Goal: Task Accomplishment & Management: Manage account settings

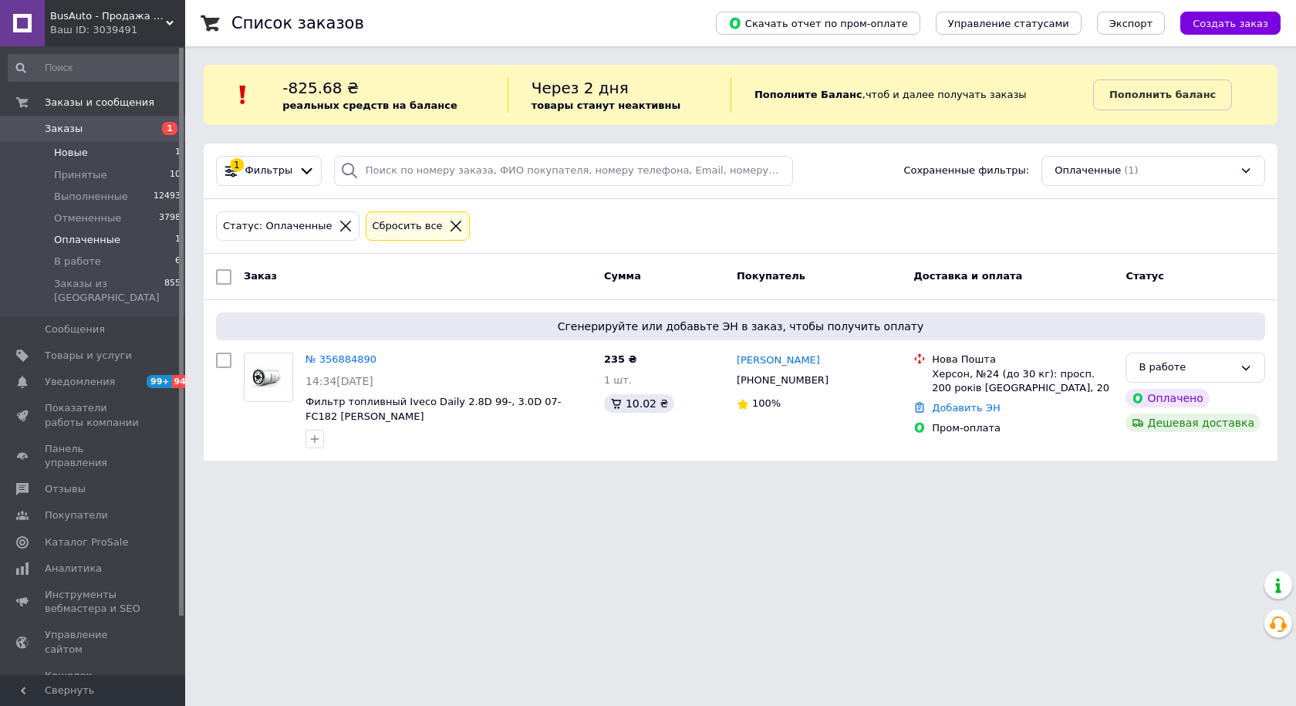
drag, startPoint x: 0, startPoint y: 0, endPoint x: 76, endPoint y: 151, distance: 169.0
click at [76, 151] on span "Новые" at bounding box center [71, 153] width 34 height 14
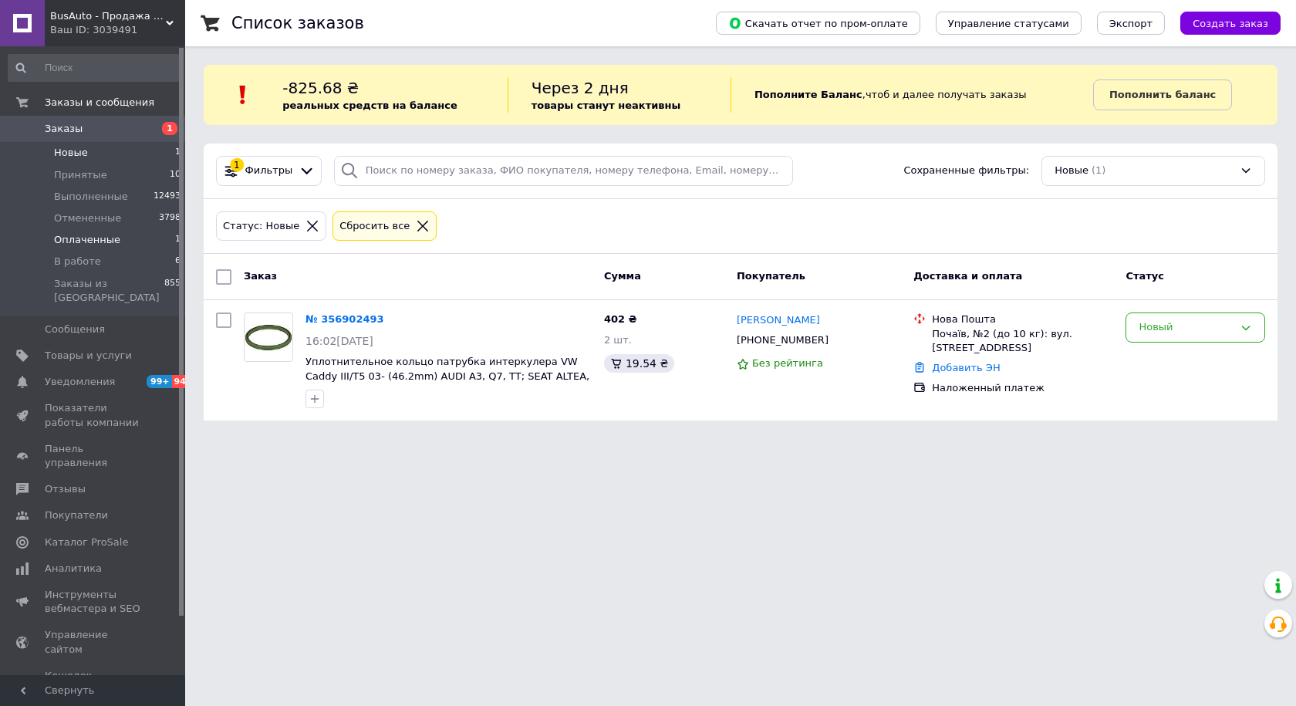
click at [88, 235] on span "Оплаченные" at bounding box center [87, 240] width 66 height 14
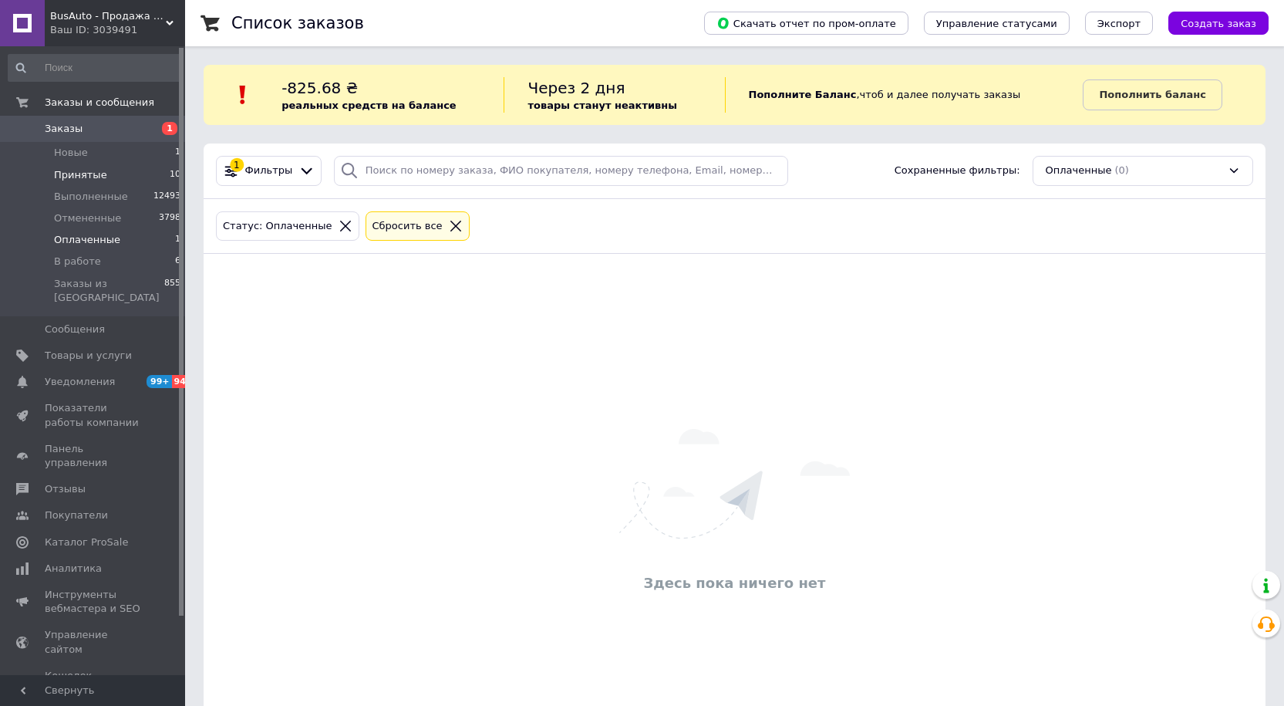
click at [86, 176] on span "Принятые" at bounding box center [80, 175] width 53 height 14
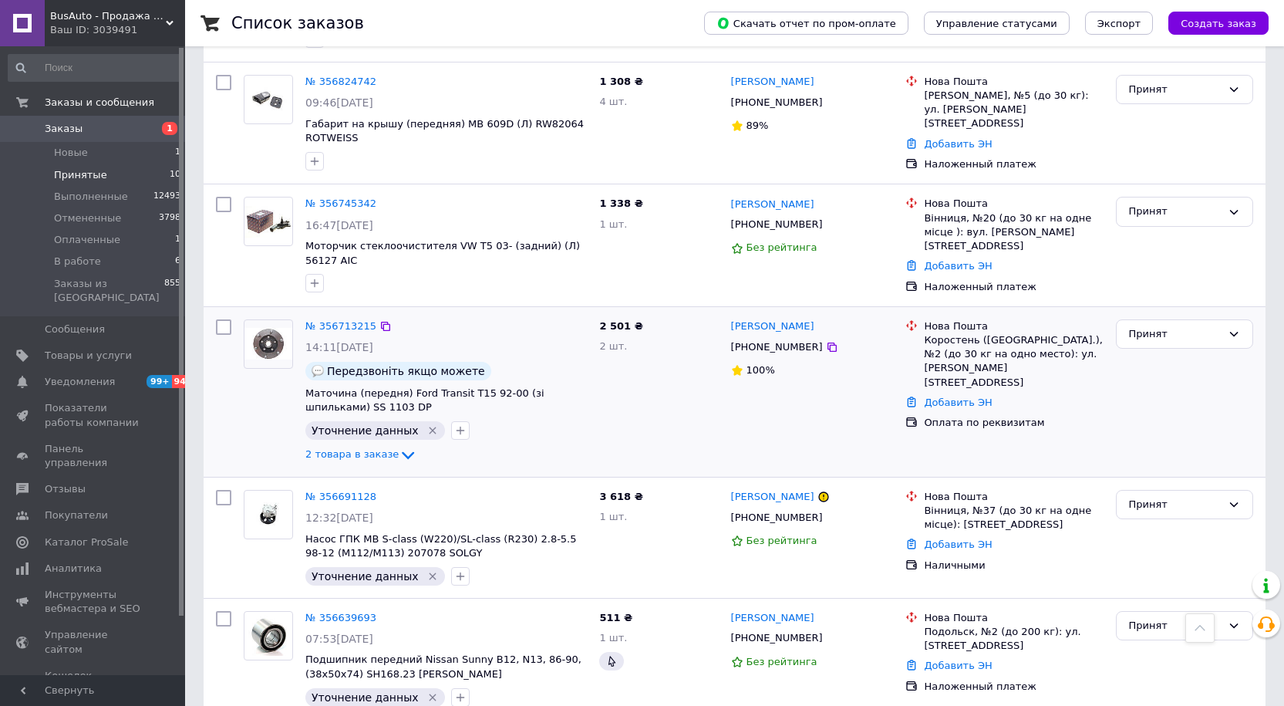
scroll to position [267, 0]
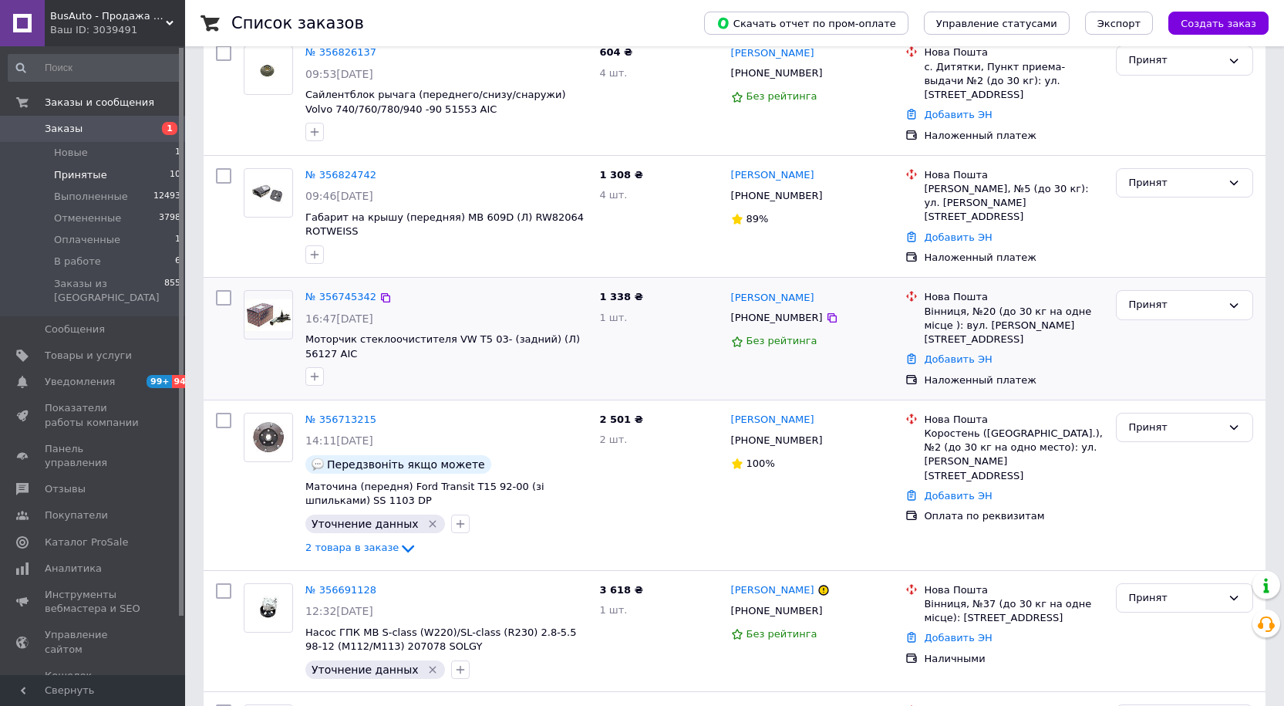
click at [319, 374] on icon "button" at bounding box center [314, 376] width 12 height 12
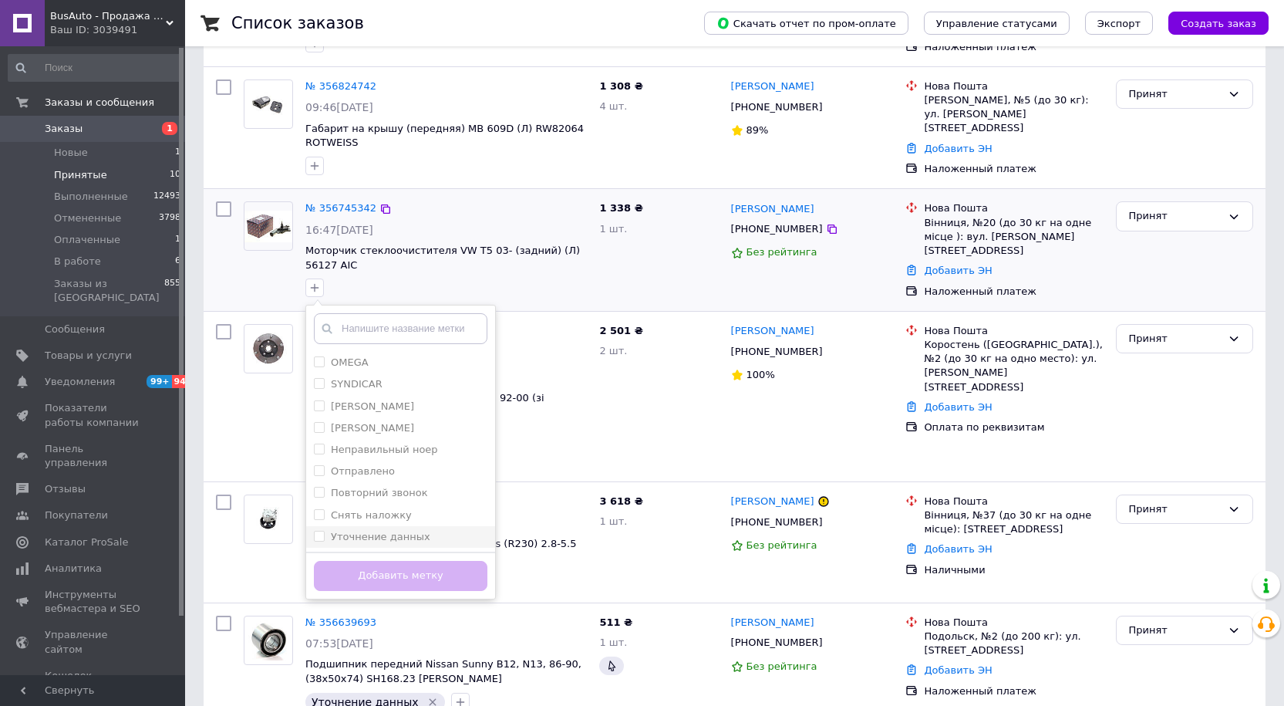
scroll to position [421, 0]
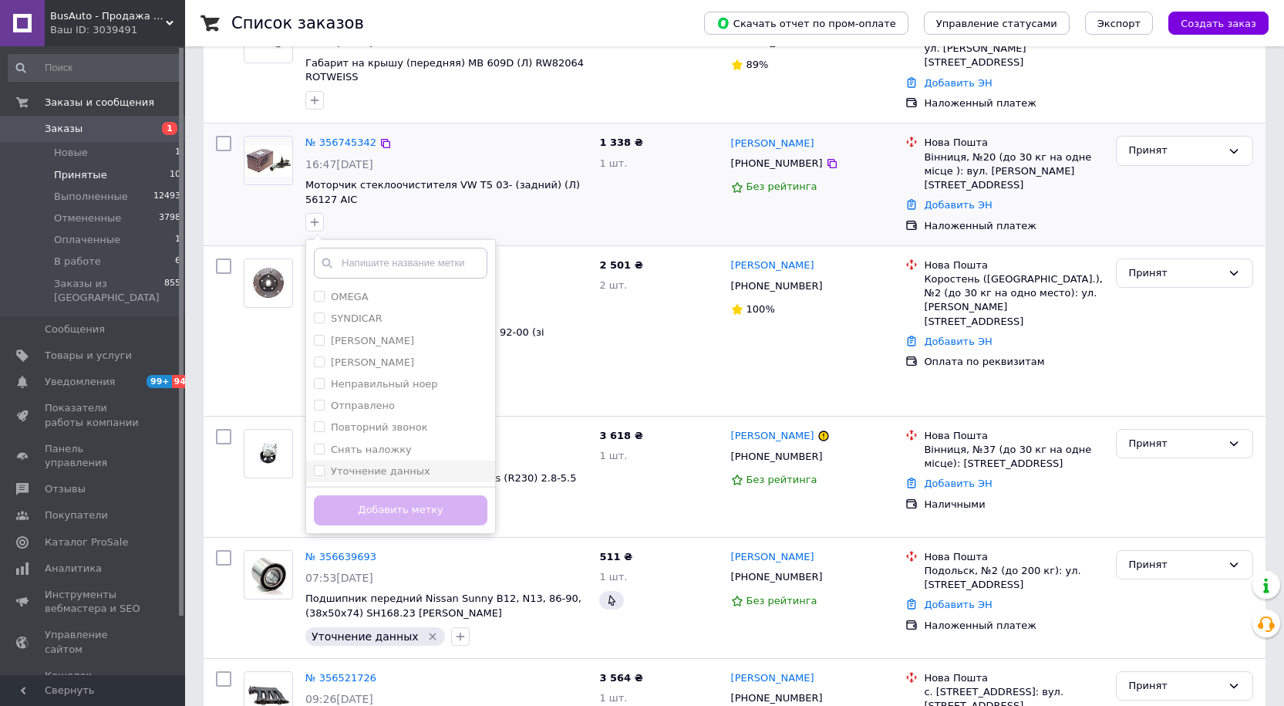
click at [357, 465] on label "Уточнение данных" at bounding box center [380, 471] width 99 height 12
checkbox input "true"
click at [364, 491] on div "Добавить метку" at bounding box center [400, 509] width 189 height 47
click at [393, 506] on button "Добавить метку" at bounding box center [401, 510] width 174 height 30
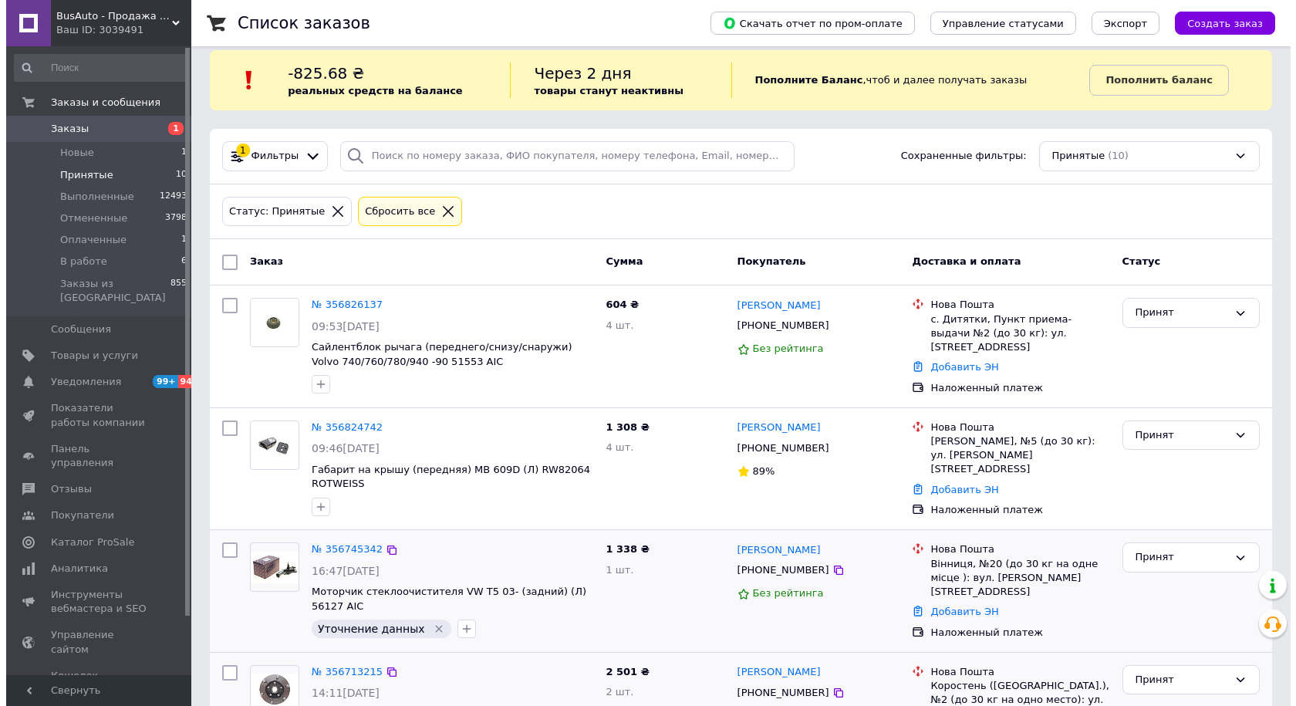
scroll to position [0, 0]
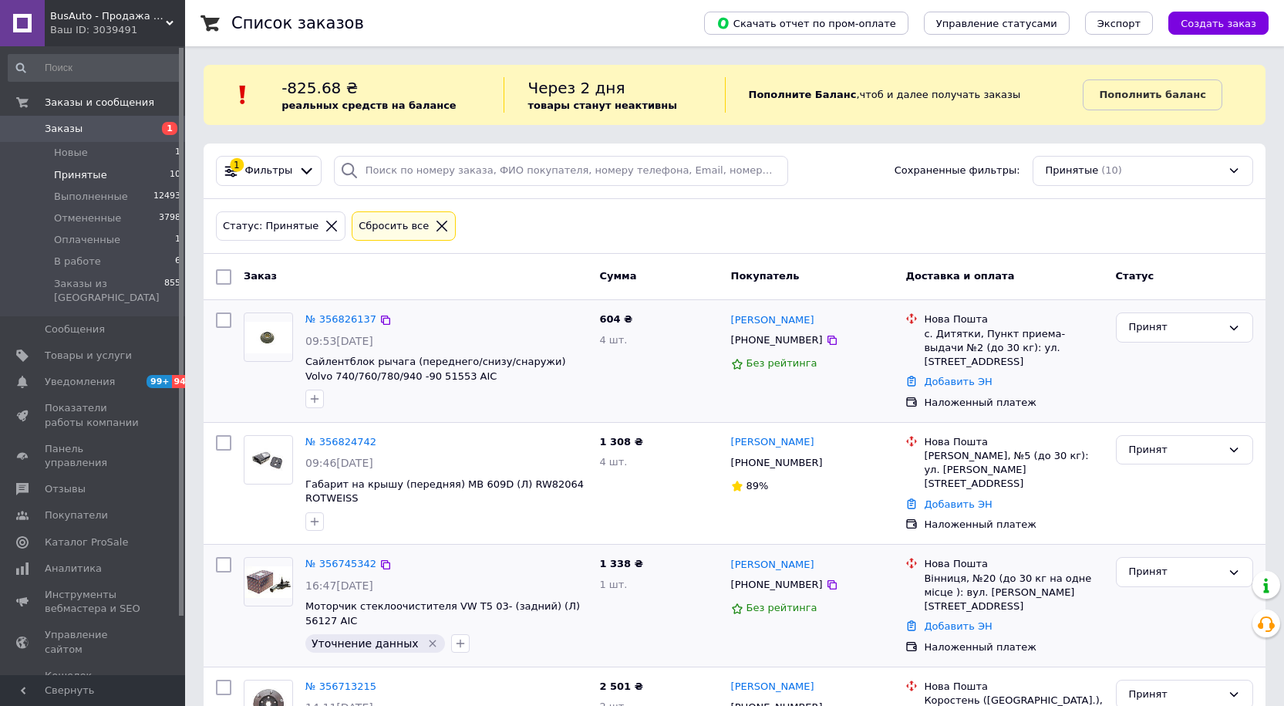
click at [768, 343] on div "[PHONE_NUMBER]" at bounding box center [777, 340] width 98 height 20
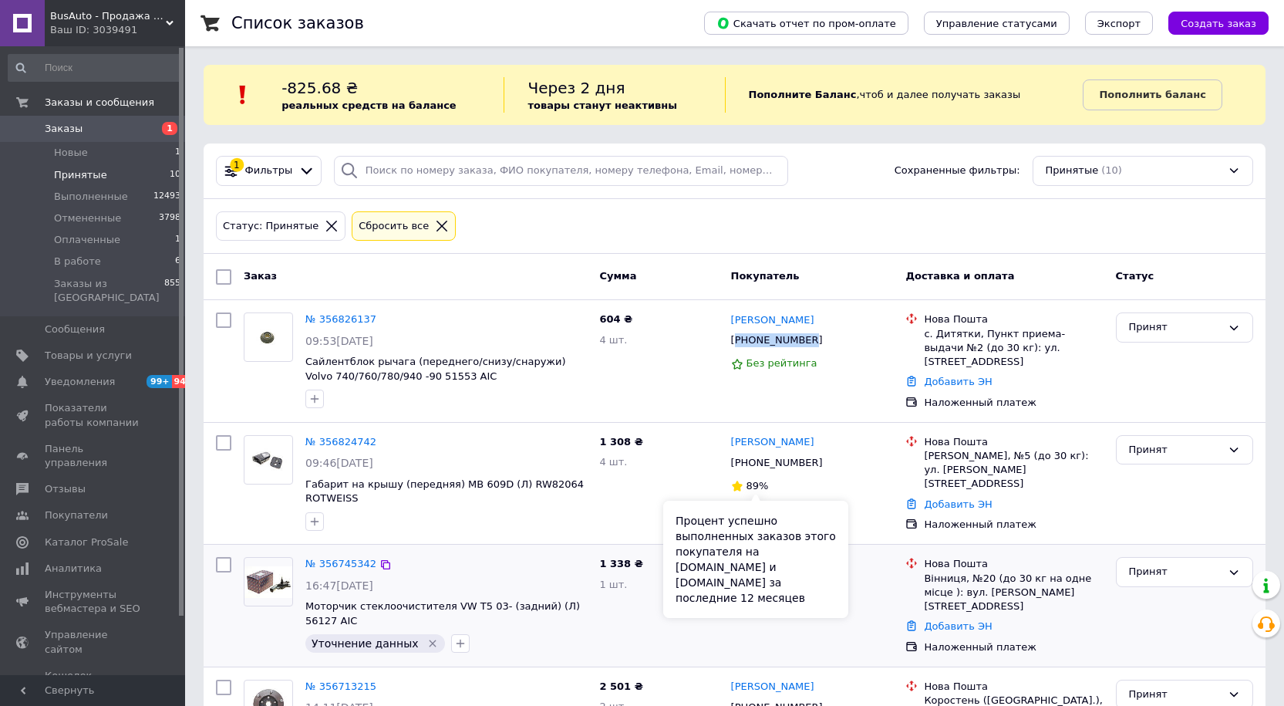
copy div "380951746244"
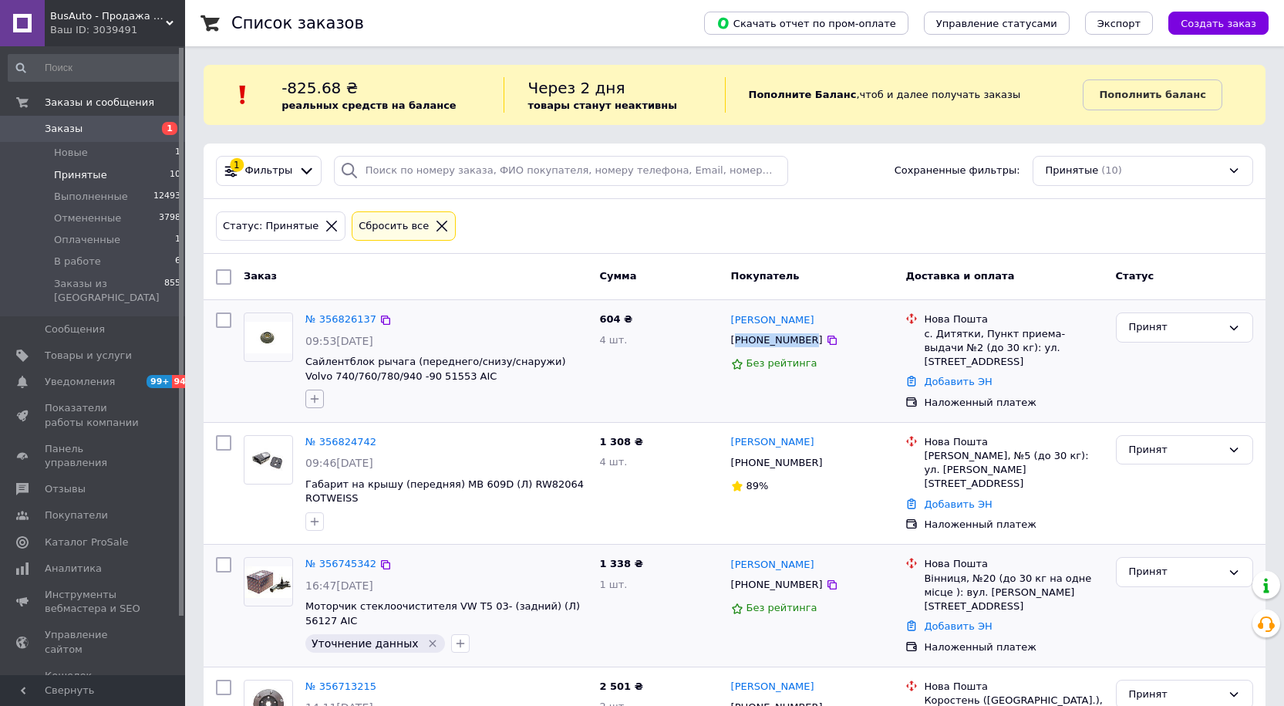
click at [313, 399] on icon "button" at bounding box center [315, 399] width 8 height 8
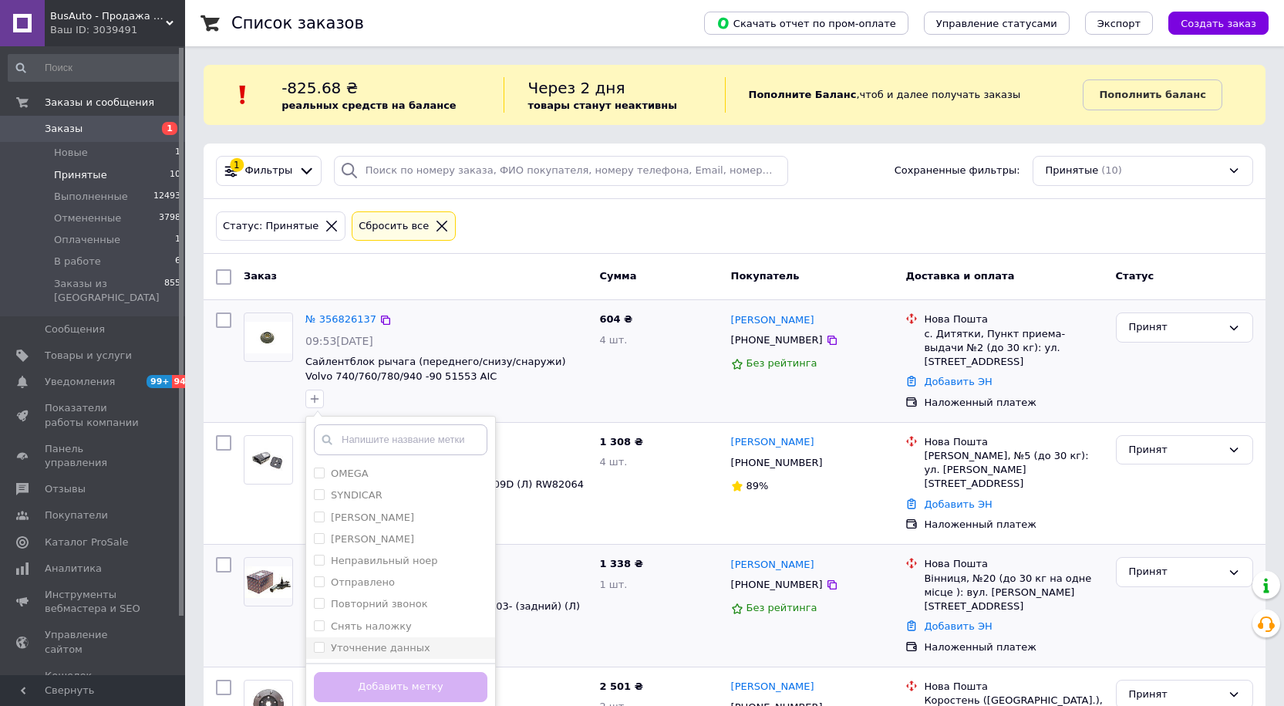
click at [362, 645] on label "Уточнение данных" at bounding box center [380, 648] width 99 height 12
checkbox input "true"
click at [371, 682] on button "Добавить метку" at bounding box center [401, 687] width 174 height 30
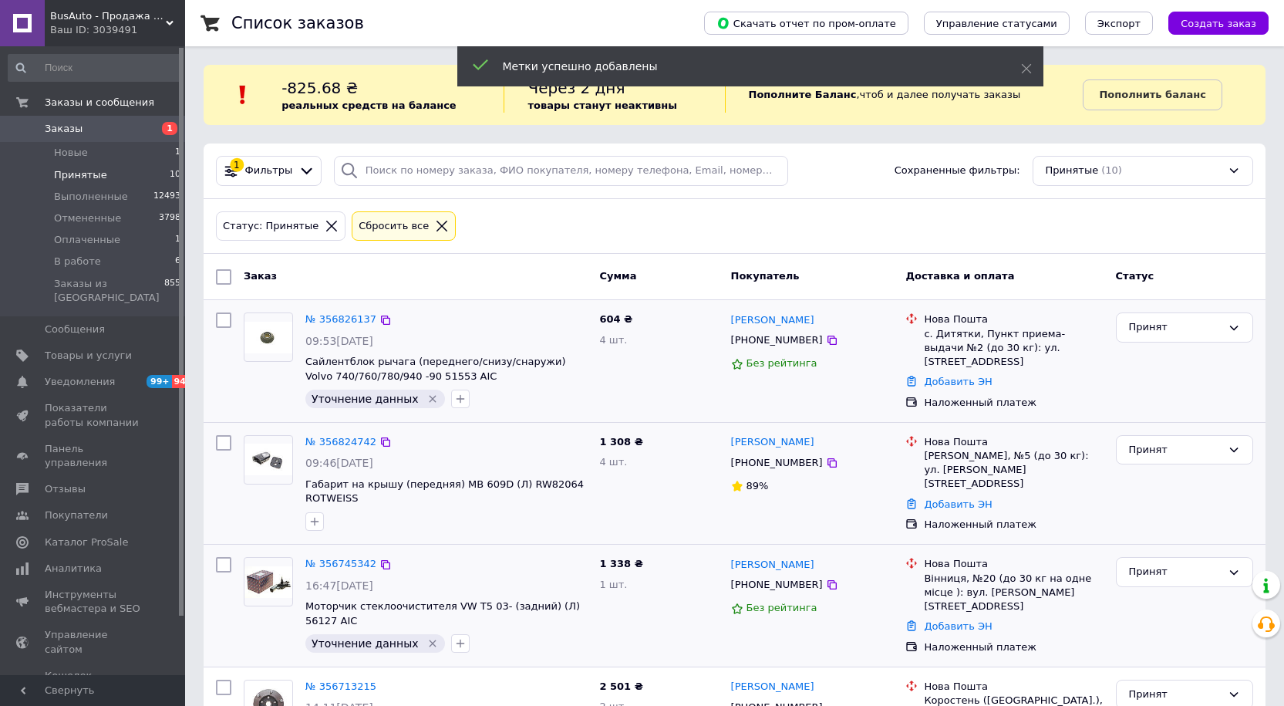
click at [773, 462] on div "[PHONE_NUMBER]" at bounding box center [777, 463] width 98 height 20
copy div "380939388878"
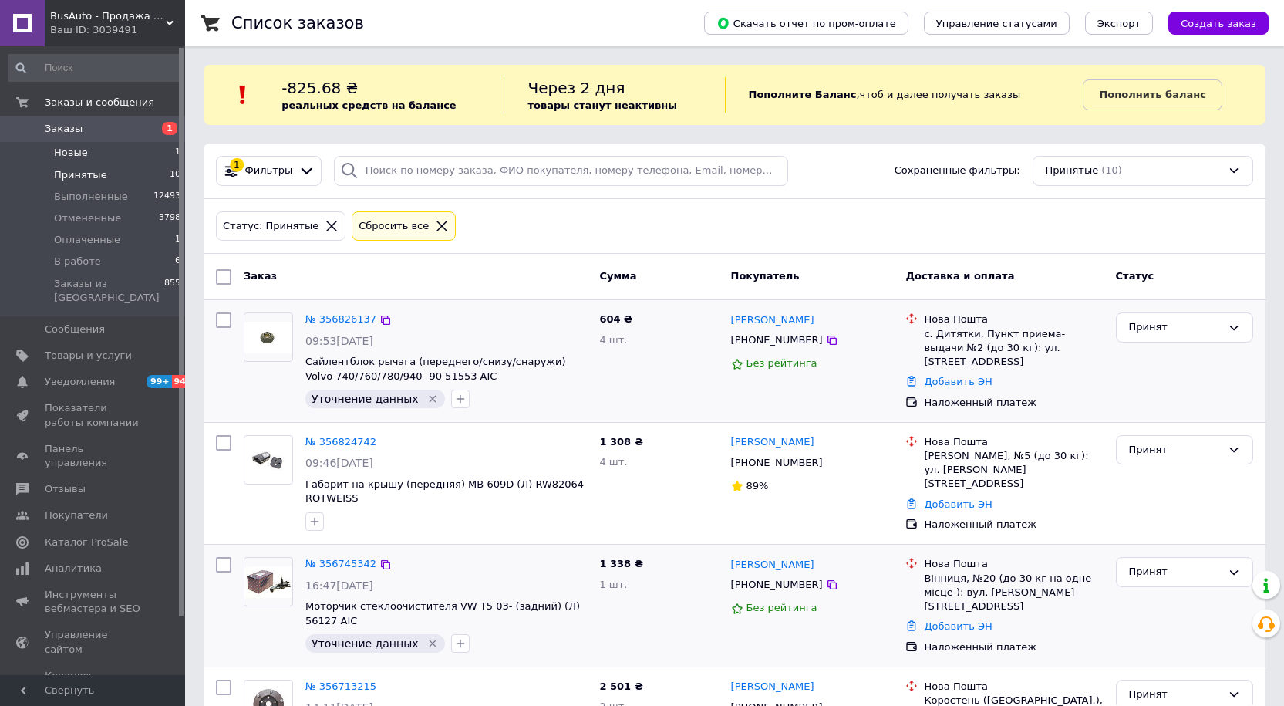
click at [83, 154] on span "Новые" at bounding box center [71, 153] width 34 height 14
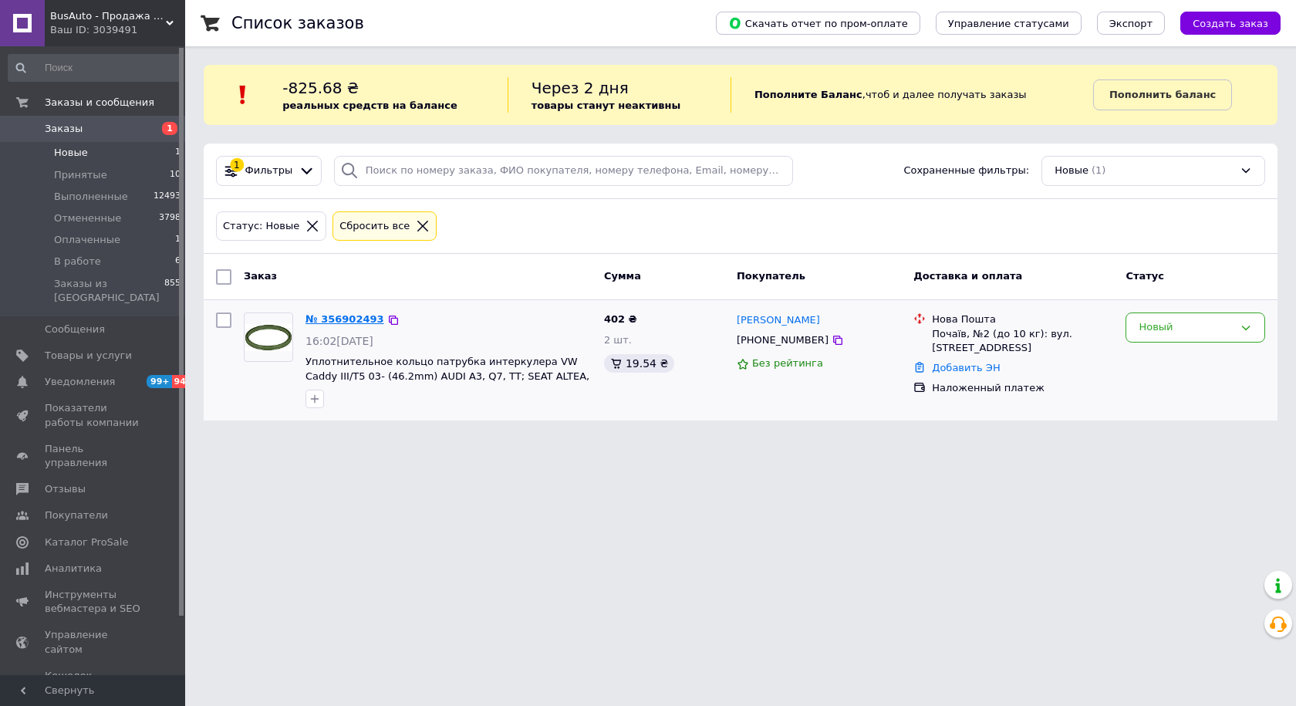
click at [318, 316] on link "№ 356902493" at bounding box center [344, 319] width 79 height 12
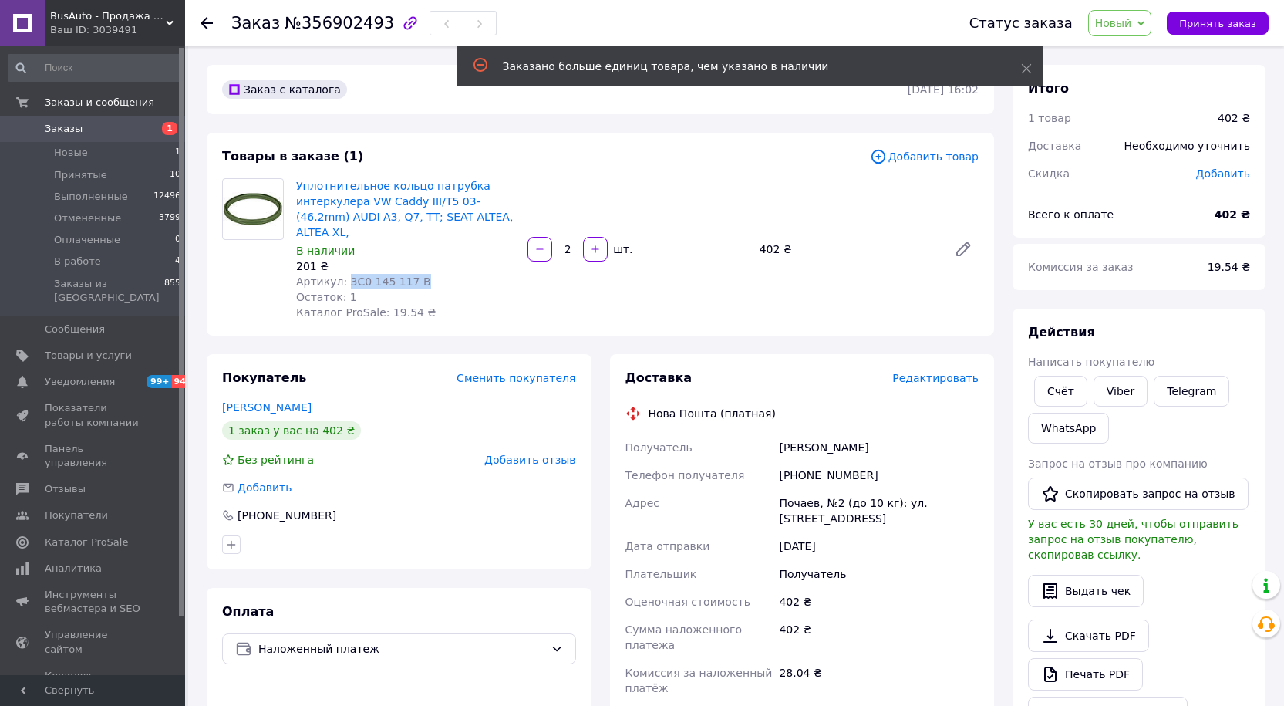
drag, startPoint x: 416, startPoint y: 268, endPoint x: 343, endPoint y: 268, distance: 72.5
click at [343, 274] on div "Артикул: 3C0 145 117 B" at bounding box center [405, 281] width 219 height 15
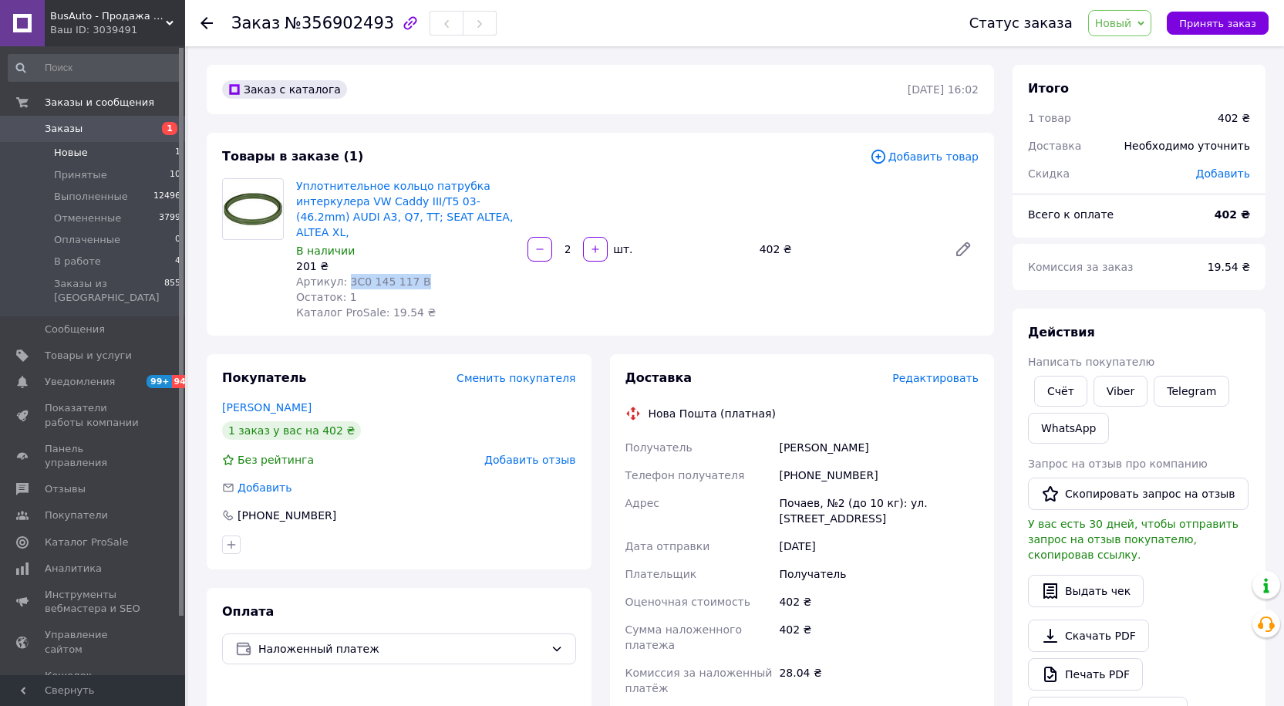
click at [85, 155] on li "Новые 1" at bounding box center [95, 153] width 190 height 22
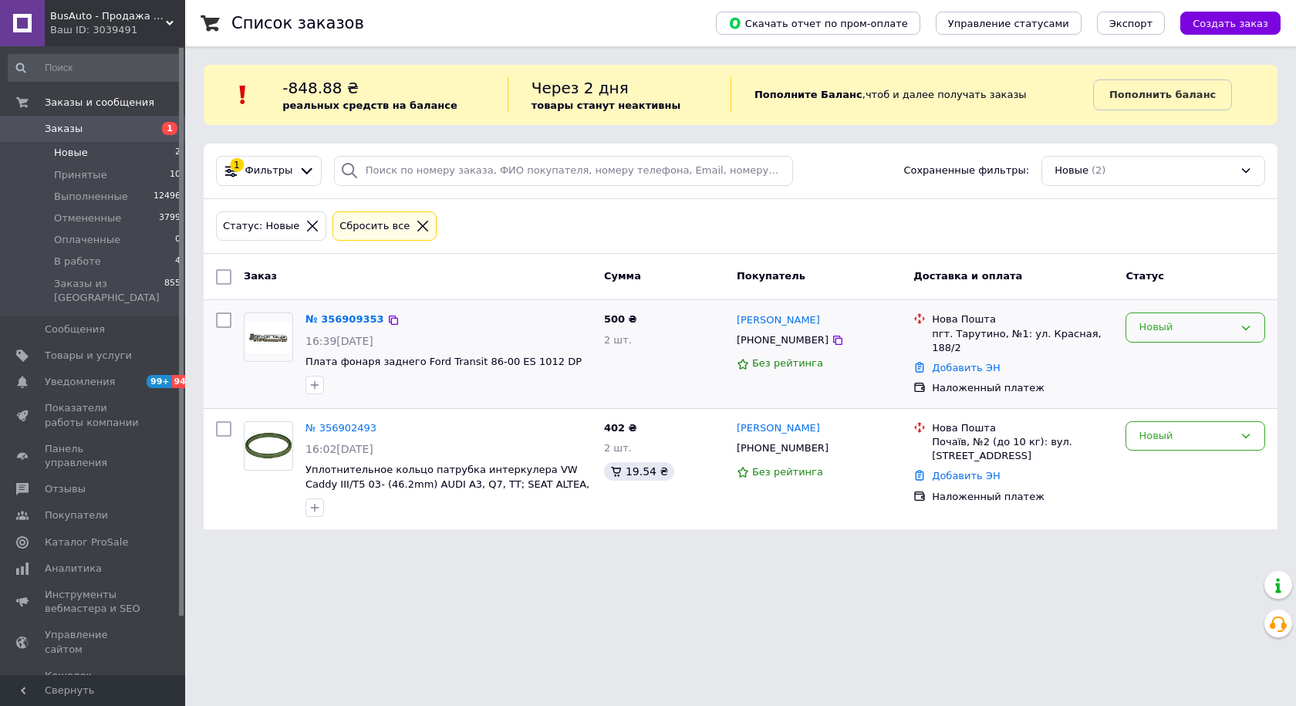
click at [1206, 335] on div "Новый" at bounding box center [1195, 327] width 140 height 30
click at [1174, 471] on li "В работе" at bounding box center [1195, 472] width 138 height 29
